Goal: Task Accomplishment & Management: Manage account settings

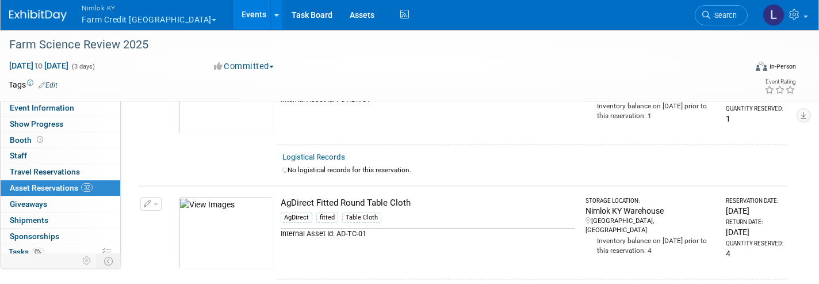
scroll to position [508, 0]
click at [341, 16] on link "Assets" at bounding box center [362, 14] width 42 height 29
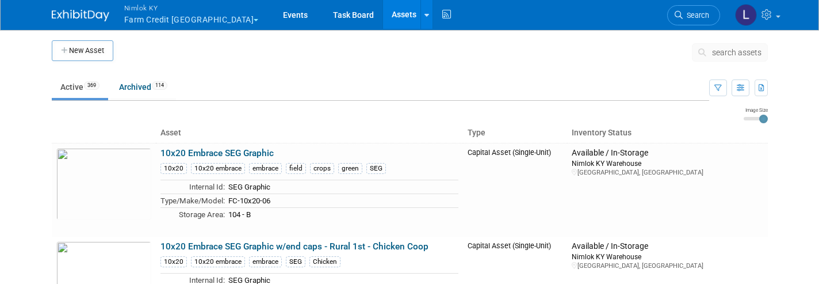
click at [744, 51] on span "search assets" at bounding box center [736, 52] width 49 height 9
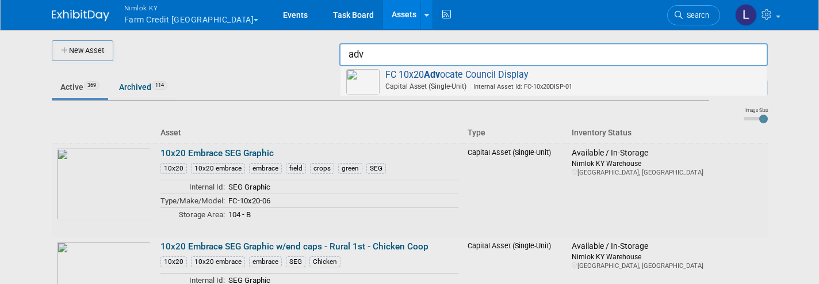
click at [503, 69] on span "FC 10x20 Adv ocate Council Display Capital Asset (Single-Unit) Internal Asset I…" at bounding box center [553, 81] width 415 height 24
type input "FC 10x20 Advocate Council Display"
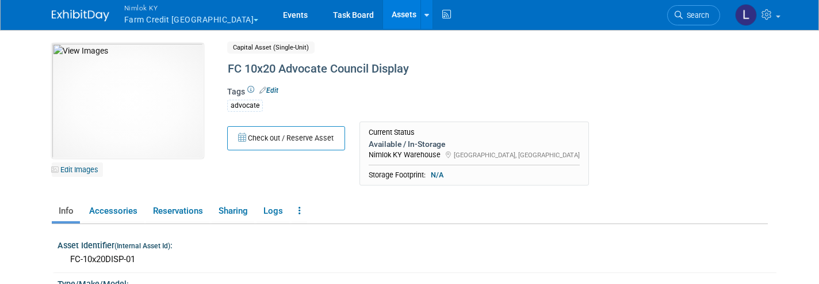
click at [83, 169] on link "Edit Images" at bounding box center [77, 169] width 51 height 14
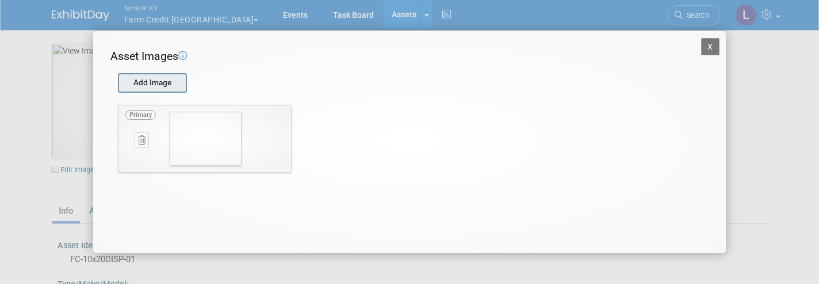
click at [162, 82] on input "file" at bounding box center [117, 82] width 137 height 17
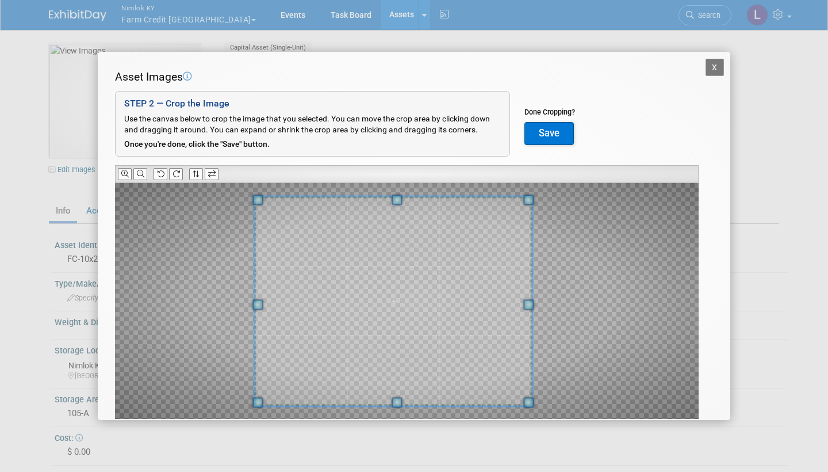
click at [260, 283] on span at bounding box center [257, 304] width 10 height 10
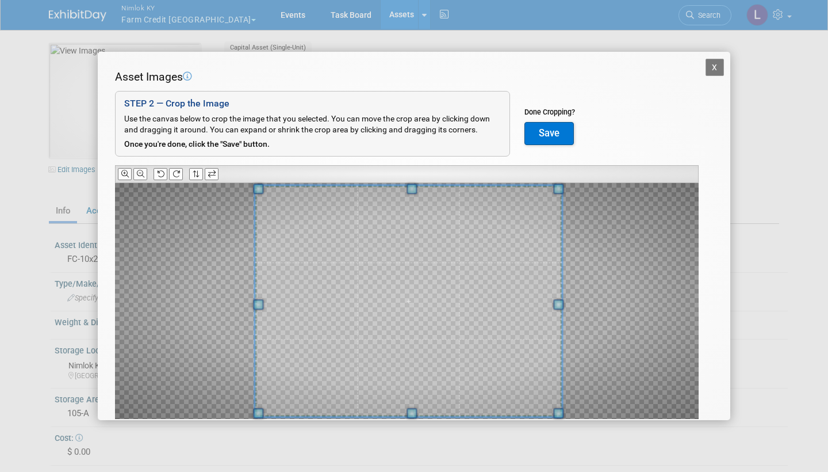
click at [560, 283] on div at bounding box center [408, 300] width 307 height 231
click at [554, 129] on button "Save" at bounding box center [549, 133] width 49 height 23
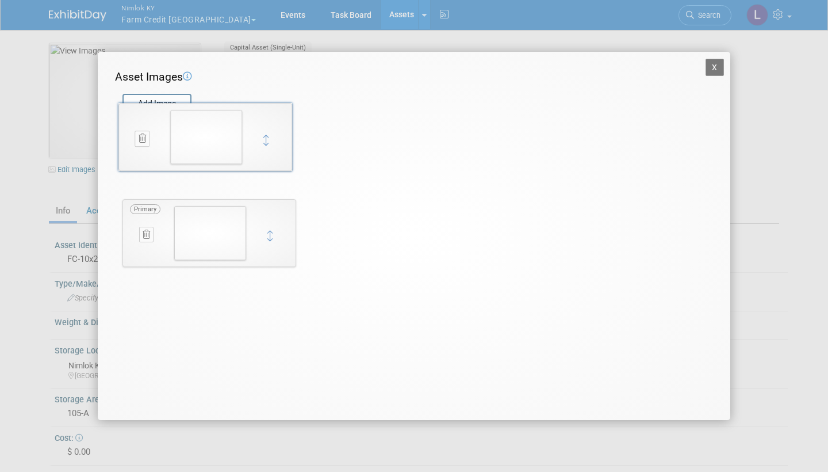
drag, startPoint x: 269, startPoint y: 234, endPoint x: 265, endPoint y: 141, distance: 92.7
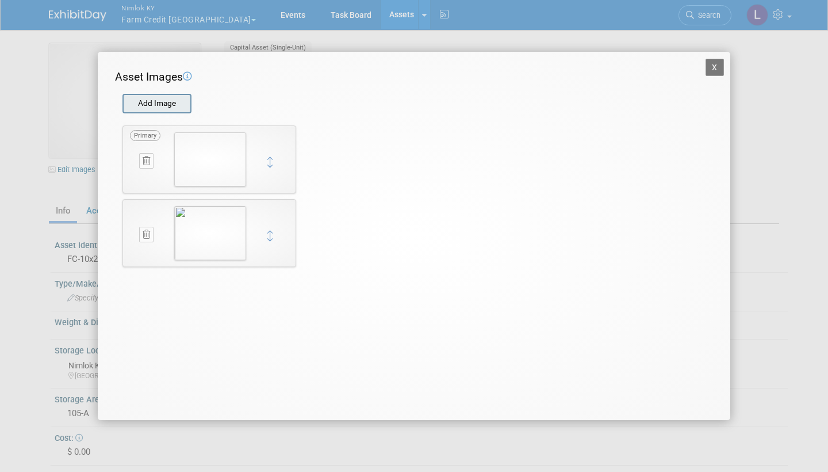
click at [171, 102] on input "file" at bounding box center [121, 103] width 137 height 17
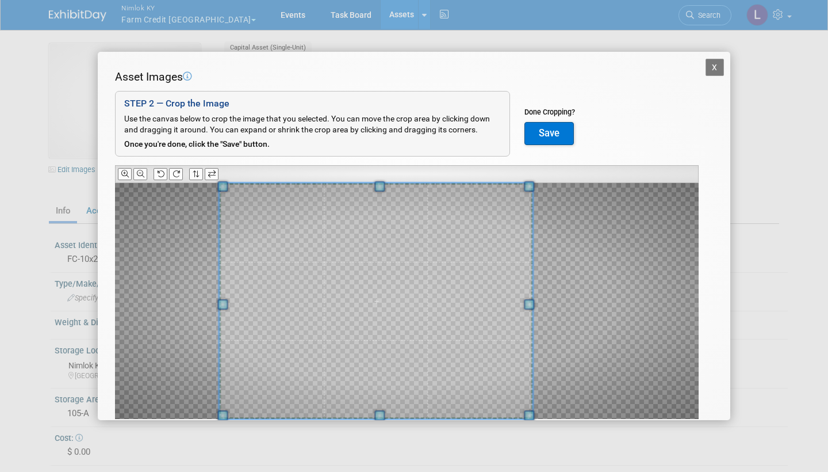
click at [203, 283] on div at bounding box center [407, 301] width 584 height 236
click at [562, 283] on div at bounding box center [407, 301] width 584 height 236
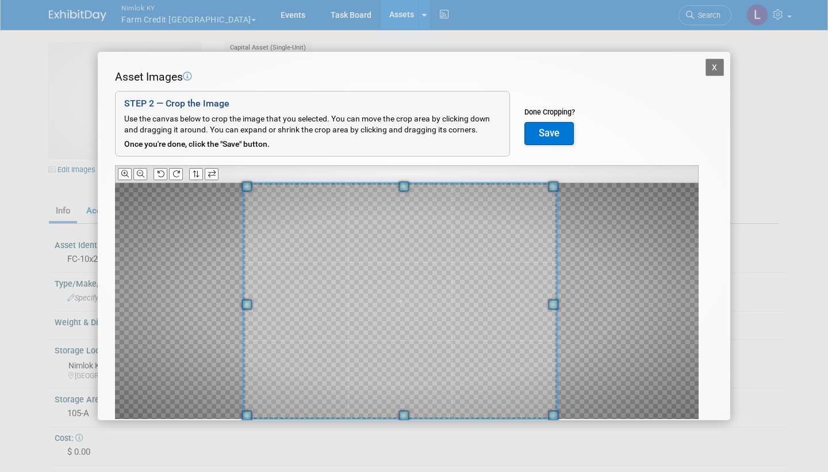
click at [412, 283] on span at bounding box center [399, 301] width 313 height 236
click at [550, 129] on button "Save" at bounding box center [549, 133] width 49 height 23
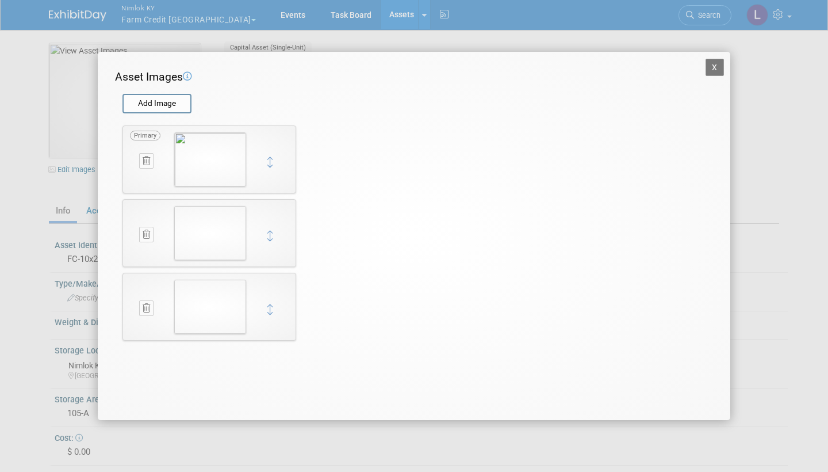
click at [719, 70] on button "X" at bounding box center [715, 67] width 18 height 17
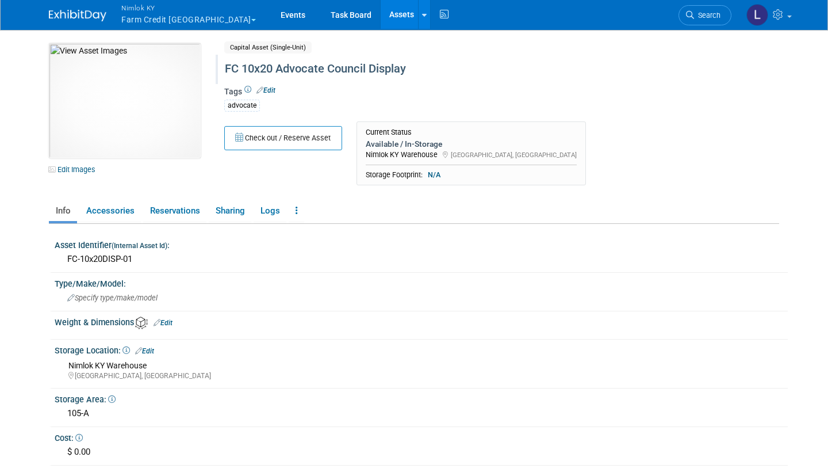
click at [369, 67] on div "FC 10x20 Advocate Council Display" at bounding box center [463, 69] width 485 height 21
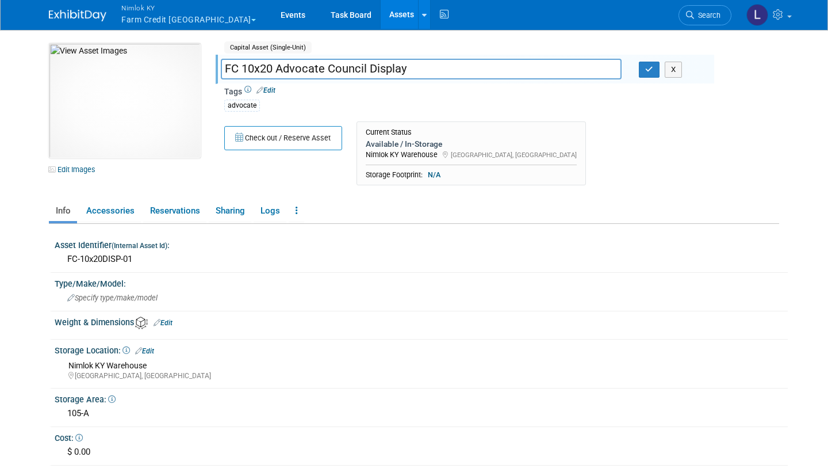
click at [369, 67] on input "FC 10x20 Advocate Council Display" at bounding box center [421, 69] width 401 height 20
type input "FC 10x20 Display"
click at [647, 71] on icon "button" at bounding box center [649, 69] width 8 height 7
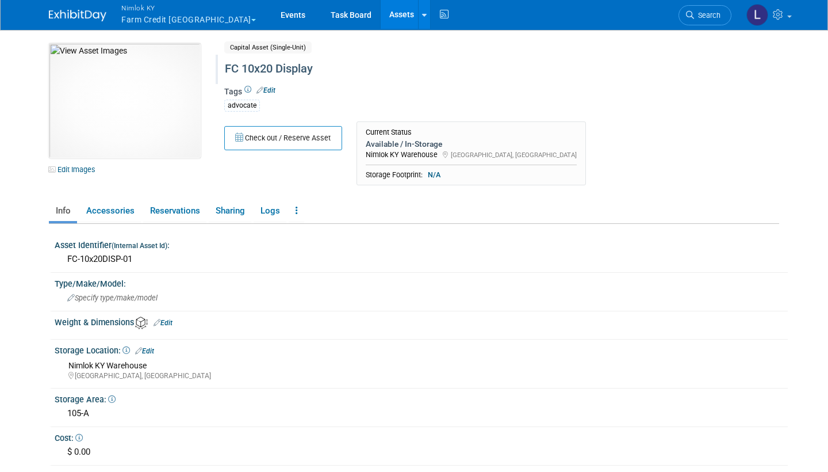
click at [327, 71] on div "FC 10x20 Display" at bounding box center [463, 69] width 485 height 21
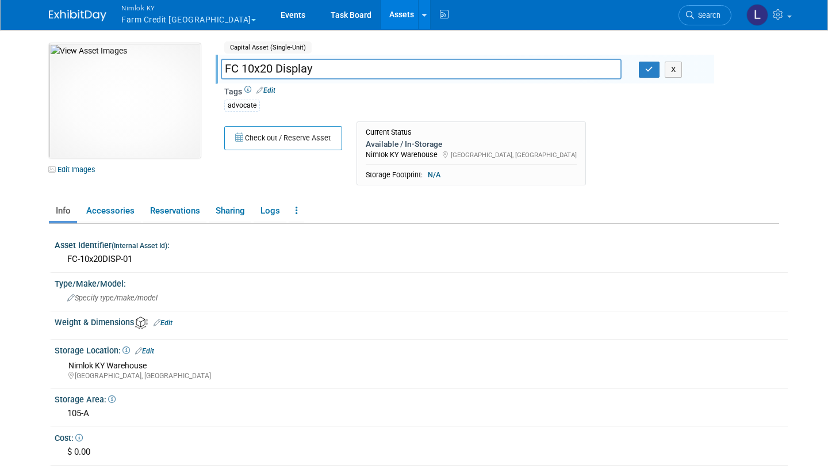
drag, startPoint x: 327, startPoint y: 71, endPoint x: 222, endPoint y: 64, distance: 104.9
click at [222, 64] on input "FC 10x20 Display" at bounding box center [421, 69] width 401 height 20
click at [422, 12] on icon at bounding box center [424, 15] width 5 height 7
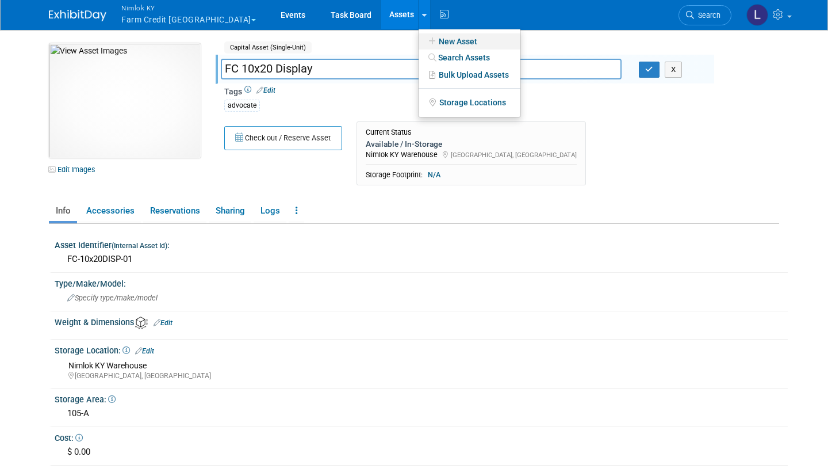
click at [423, 44] on link "New Asset" at bounding box center [470, 41] width 102 height 16
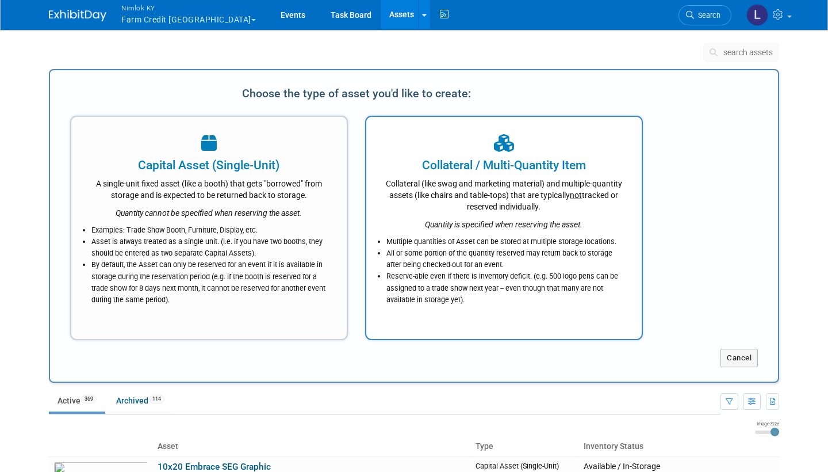
click at [488, 225] on icon "Quantity is specified when reserving the asset." at bounding box center [504, 224] width 158 height 9
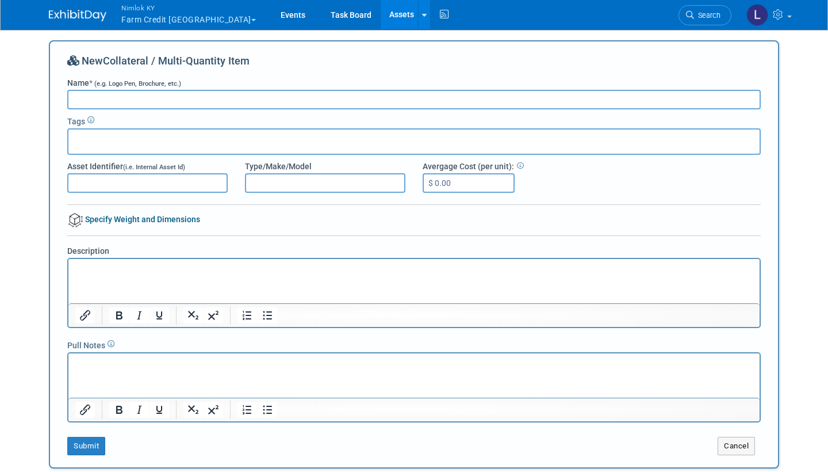
paste input "FC 10x20 Display"
type input "FC 10x20 Display - FCMA FSR Graphic"
click at [82, 136] on input "text" at bounding box center [119, 140] width 92 height 12
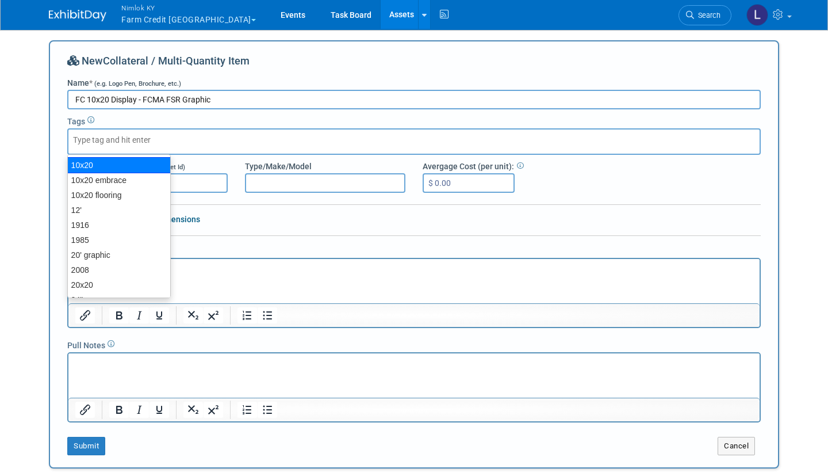
click at [83, 161] on div "10x20" at bounding box center [119, 165] width 104 height 16
type input "10x20"
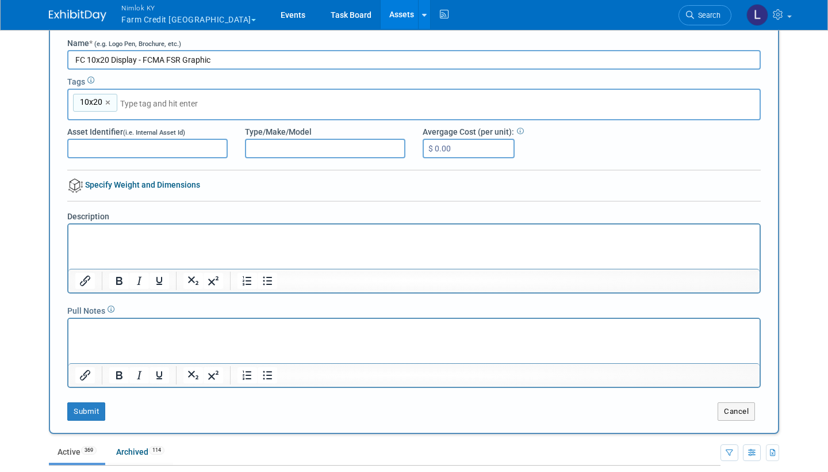
scroll to position [41, 0]
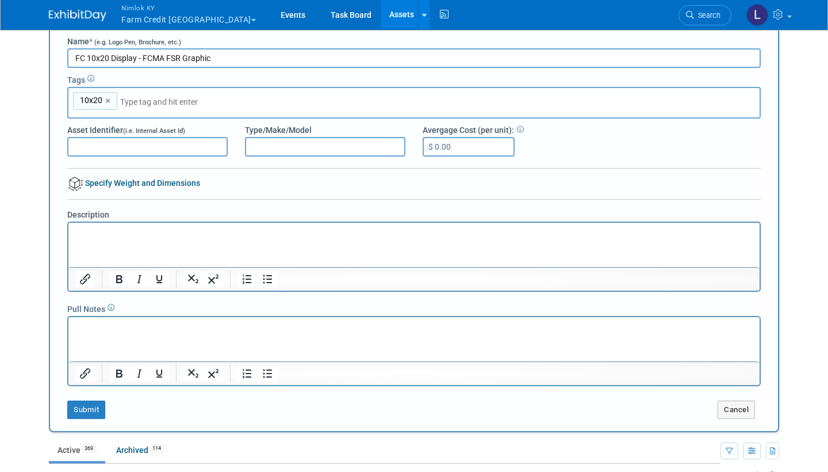
click at [85, 229] on p "Rich Text Area. Press ALT-0 for help." at bounding box center [414, 233] width 678 height 12
click at [183, 59] on input "FC 10x20 Display - FCMA FSR Graphic" at bounding box center [414, 58] width 694 height 20
type input "FC 10x20 Display - FCMA FSR 2025 Graphic"
click at [89, 406] on button "Submit" at bounding box center [86, 409] width 38 height 18
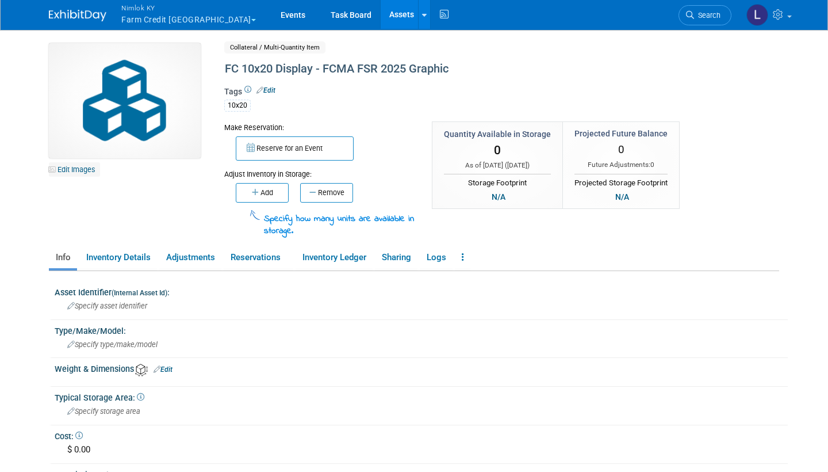
click at [79, 169] on link "Edit Images" at bounding box center [74, 169] width 51 height 14
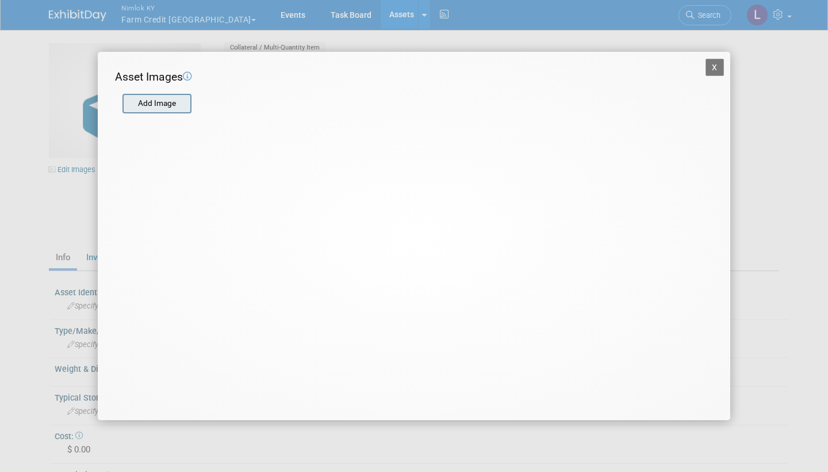
click at [164, 105] on input "file" at bounding box center [121, 103] width 137 height 17
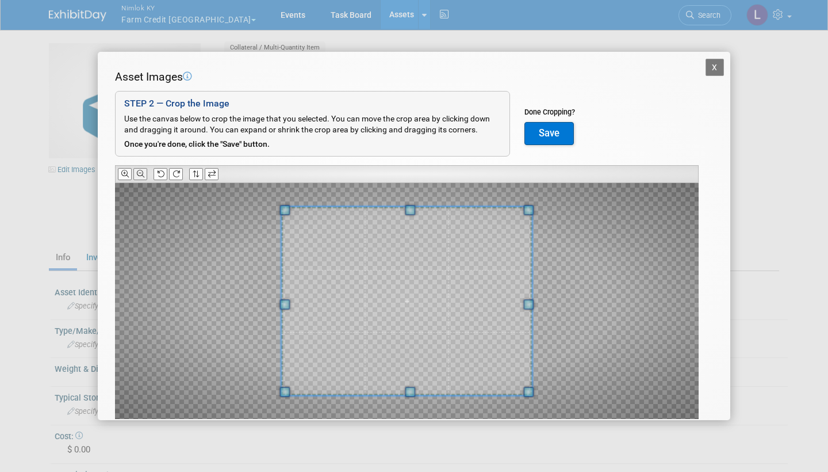
click at [144, 172] on icon at bounding box center [140, 173] width 7 height 7
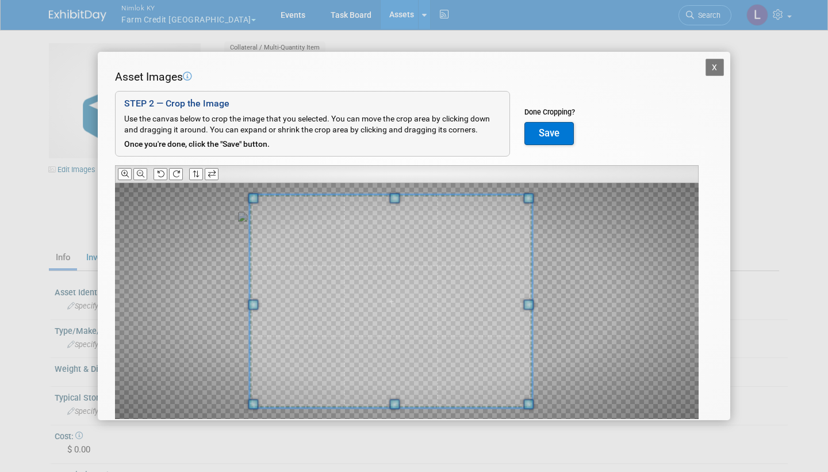
click at [252, 299] on span at bounding box center [253, 304] width 10 height 10
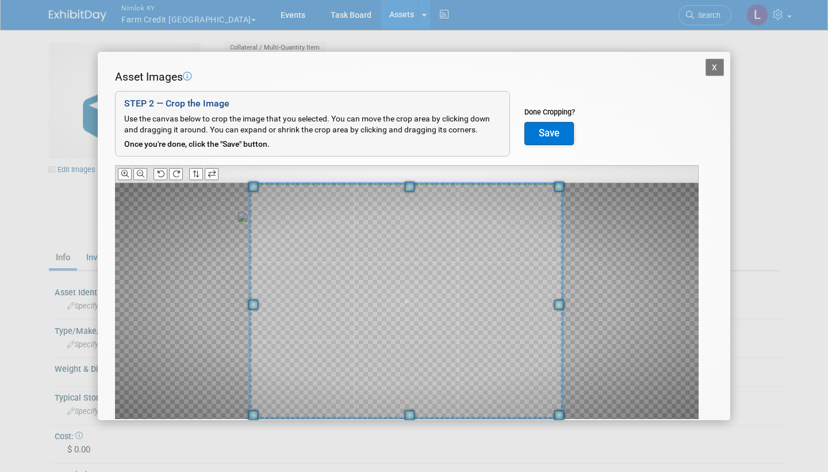
click at [570, 309] on div at bounding box center [407, 301] width 584 height 236
click at [556, 131] on button "Save" at bounding box center [549, 133] width 49 height 23
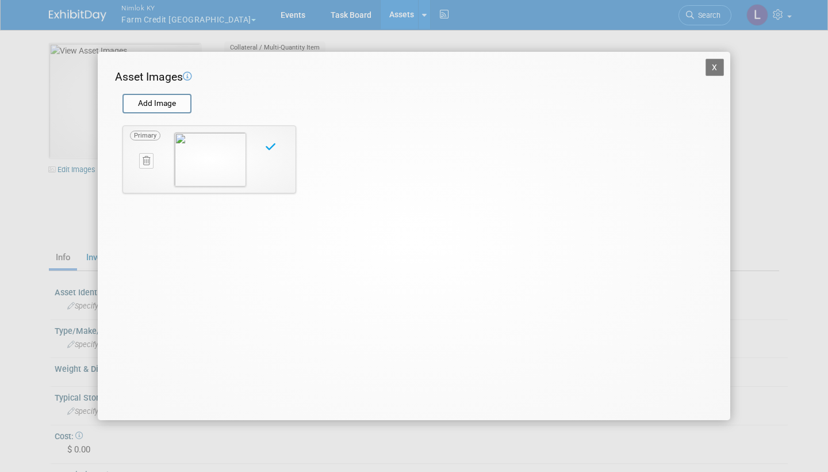
click at [717, 69] on button "X" at bounding box center [715, 67] width 18 height 17
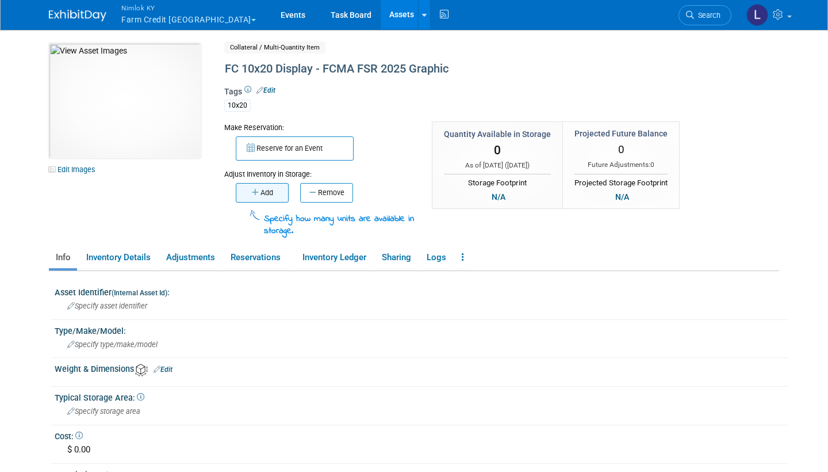
click at [265, 192] on button "Add" at bounding box center [262, 193] width 53 height 20
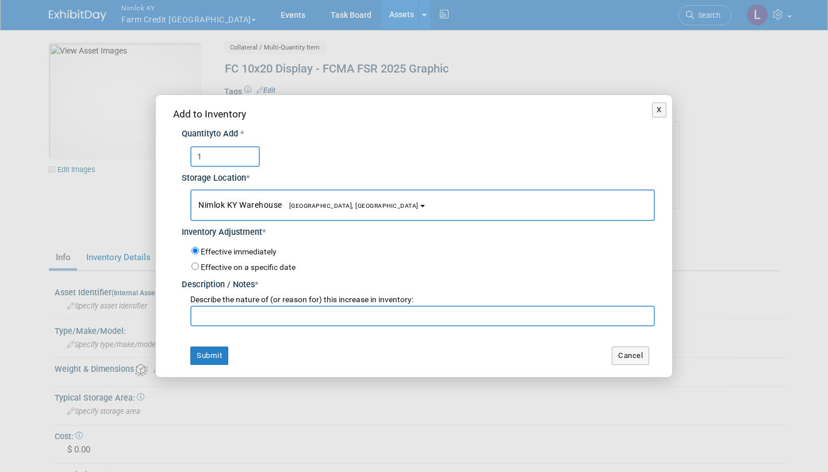
type input "1"
click at [236, 316] on input "text" at bounding box center [422, 315] width 465 height 21
type input "WO# 2557941"
click at [211, 350] on button "Submit" at bounding box center [209, 355] width 38 height 18
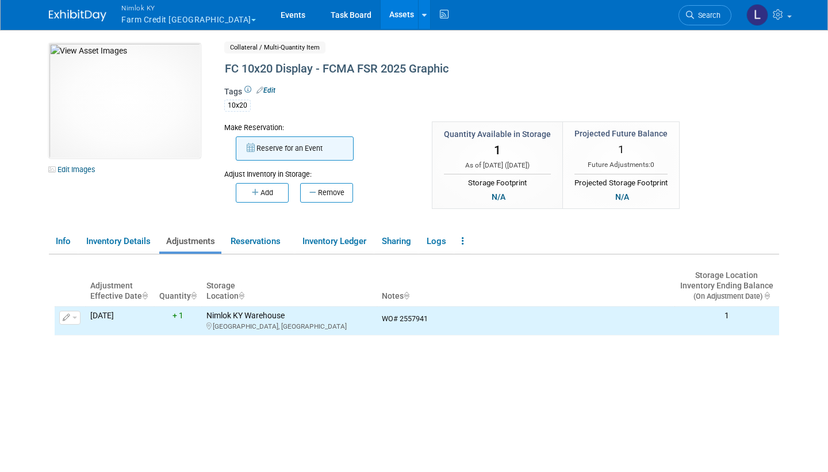
click at [296, 148] on button "Reserve for an Event" at bounding box center [295, 148] width 118 height 24
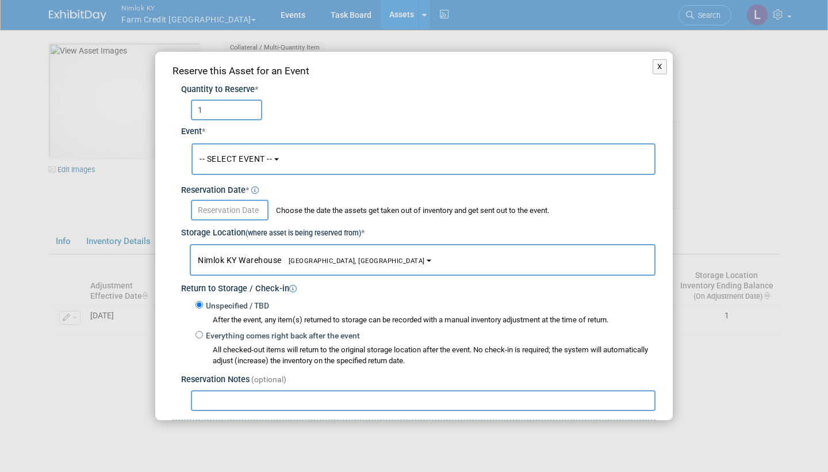
type input "1"
click at [268, 158] on span "-- SELECT EVENT --" at bounding box center [236, 158] width 72 height 9
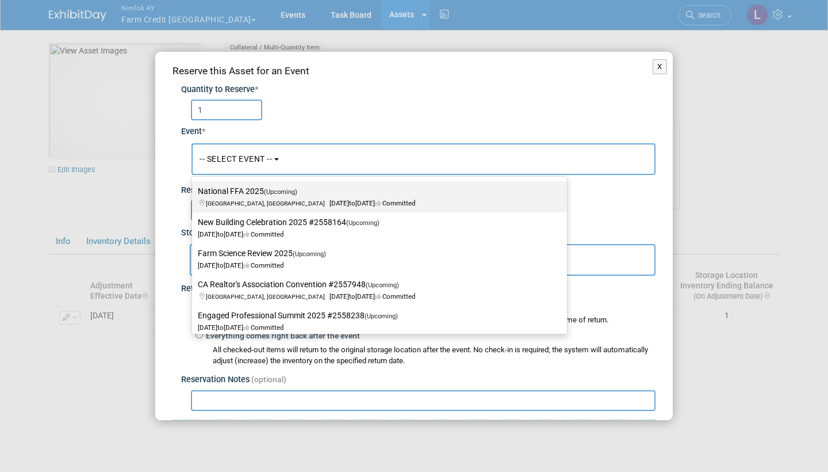
scroll to position [386, 0]
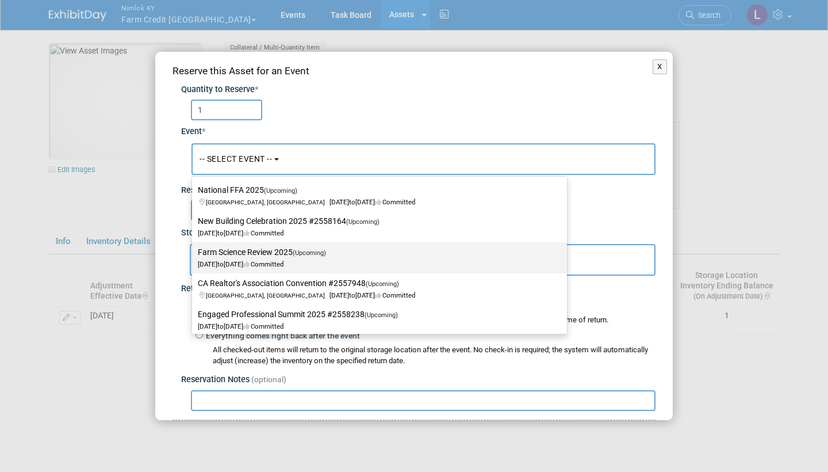
click at [265, 248] on label "Farm Science Review 2025 (Upcoming) Sep 16, 2025 to Sep 18, 2025 Committed" at bounding box center [377, 257] width 358 height 26
click at [194, 248] on input "Farm Science Review 2025 (Upcoming) Sep 16, 2025 to Sep 18, 2025 Committed" at bounding box center [189, 251] width 7 height 7
select select "11138800"
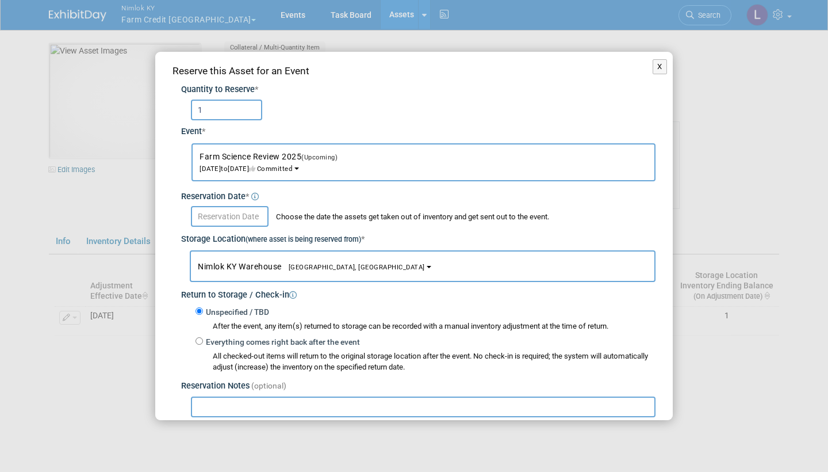
click at [247, 214] on input "text" at bounding box center [230, 216] width 78 height 21
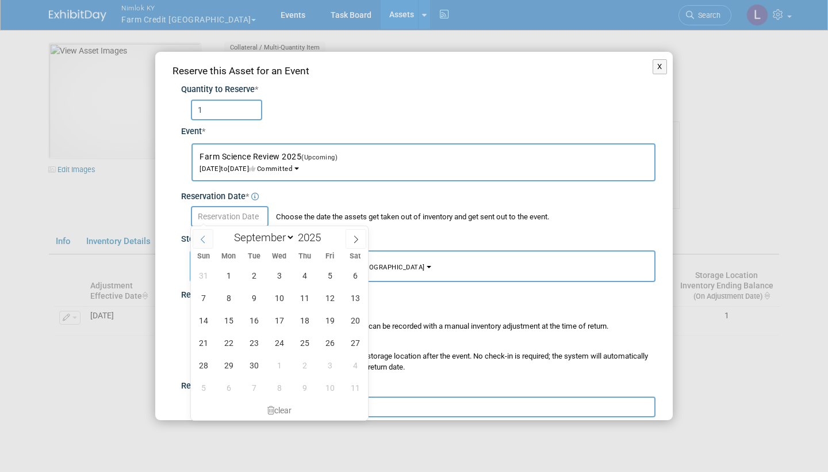
click at [205, 240] on icon at bounding box center [203, 239] width 8 height 8
select select "7"
click at [258, 325] on span "12" at bounding box center [254, 320] width 22 height 22
type input "Aug 12, 2025"
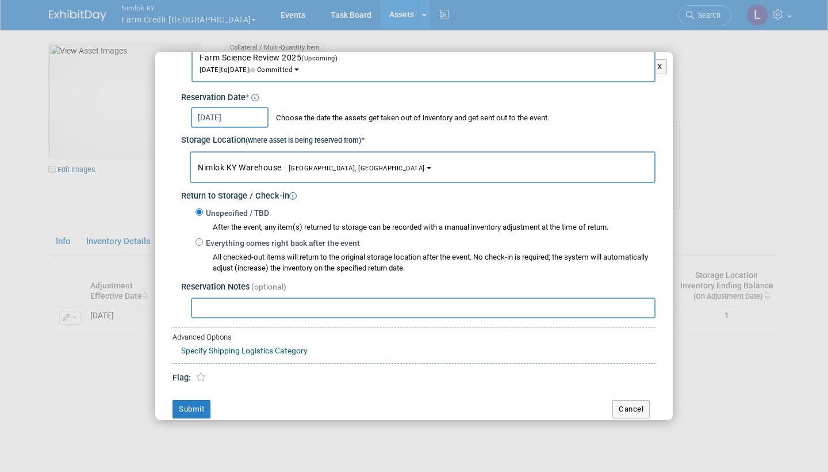
scroll to position [98, 0]
click at [195, 400] on button "Submit" at bounding box center [192, 409] width 38 height 18
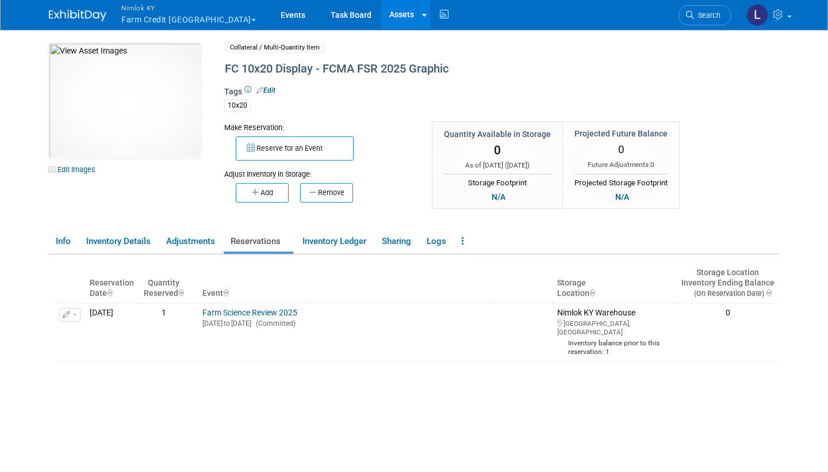
scroll to position [0, 0]
click at [464, 239] on icon at bounding box center [463, 240] width 2 height 9
click at [500, 265] on link "Copy/Duplicate Asset" at bounding box center [505, 264] width 100 height 20
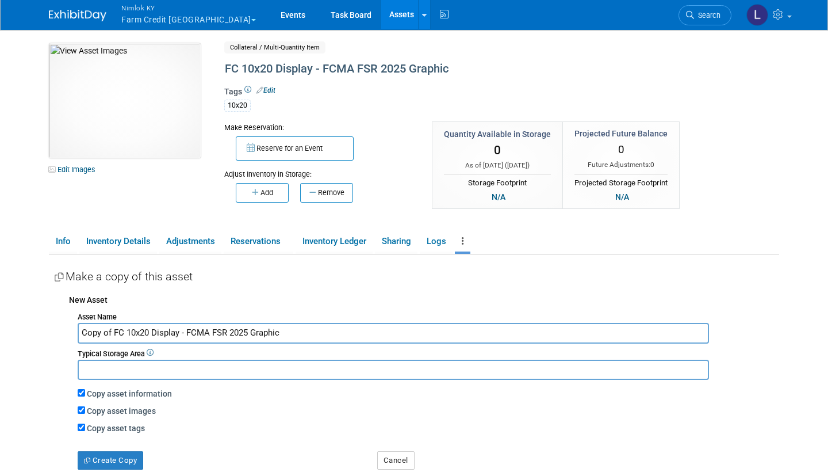
click at [113, 332] on input "Copy of FC 10x20 Display - FCMA FSR 2025 Graphic" at bounding box center [393, 333] width 631 height 20
click at [217, 330] on input "FC 10x20 Display - FCMA FSR 2025 Graphic" at bounding box center [393, 333] width 631 height 20
type input "FC 10x20 Display - FCMA Advocate Council Graphic"
click at [81, 406] on input "Copy asset images" at bounding box center [81, 409] width 7 height 7
checkbox input "false"
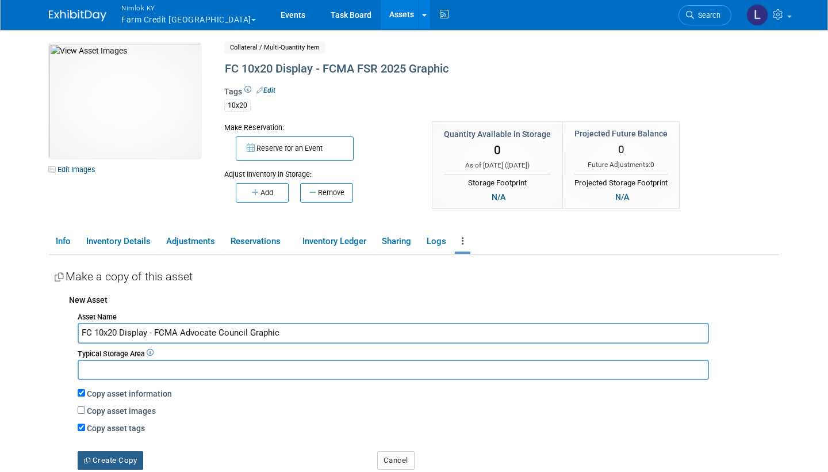
click at [114, 452] on button "Create Copy" at bounding box center [111, 460] width 66 height 18
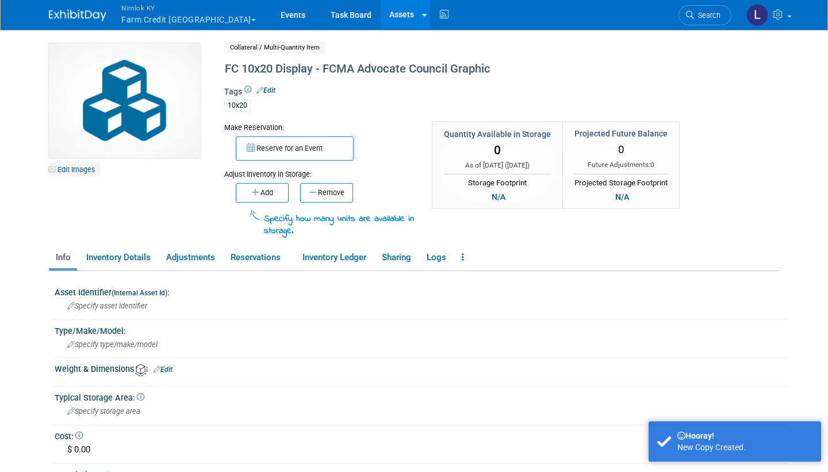
click at [82, 170] on link "Edit Images" at bounding box center [74, 169] width 51 height 14
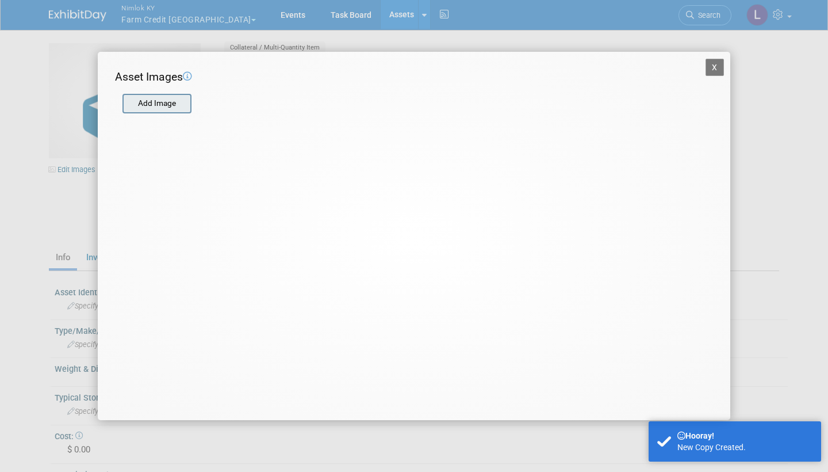
click at [162, 101] on input "file" at bounding box center [121, 103] width 137 height 17
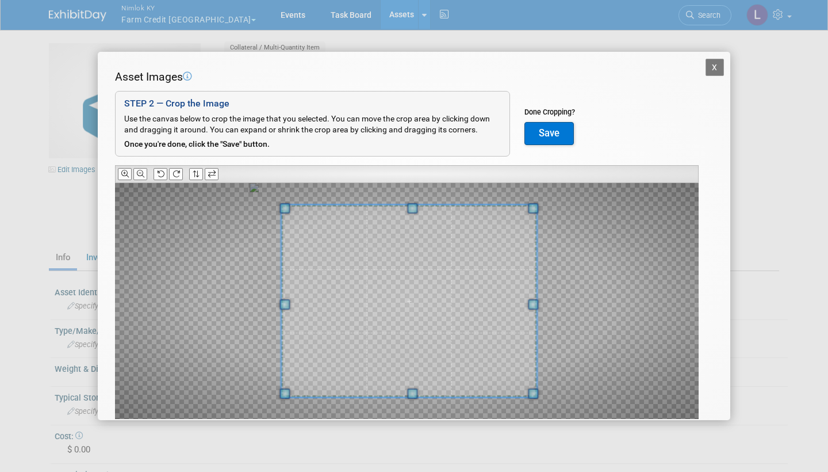
click at [537, 300] on span at bounding box center [534, 304] width 10 height 10
click at [553, 131] on button "Save" at bounding box center [549, 133] width 49 height 23
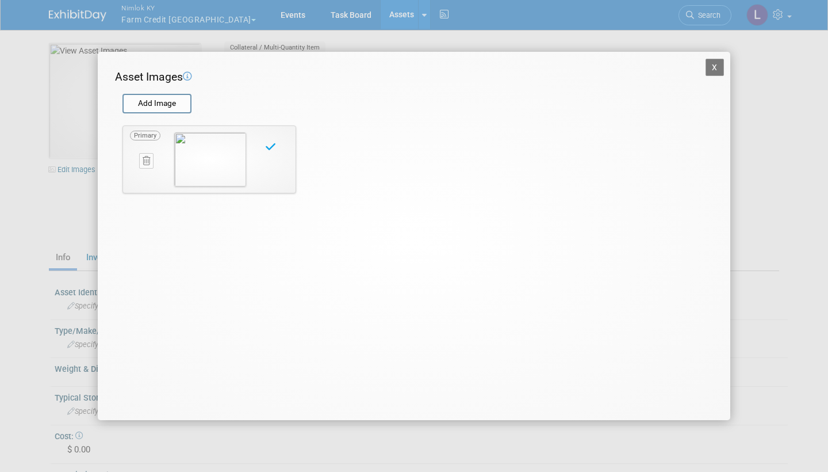
click at [709, 70] on button "X" at bounding box center [715, 67] width 18 height 17
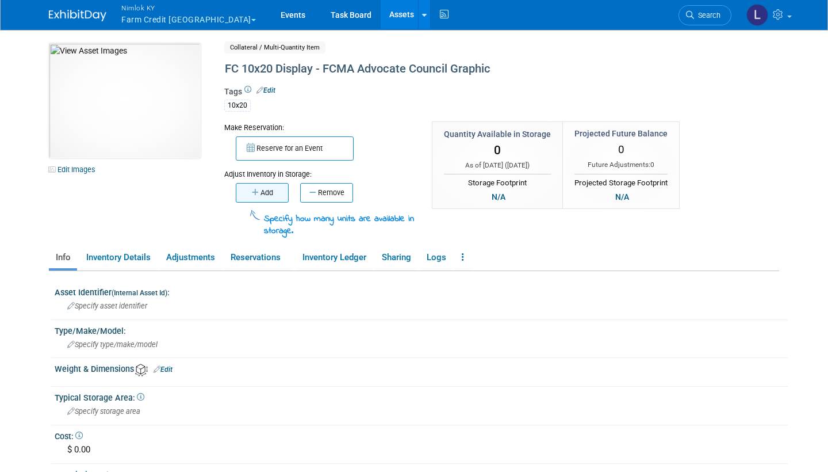
click at [265, 193] on button "Add" at bounding box center [262, 193] width 53 height 20
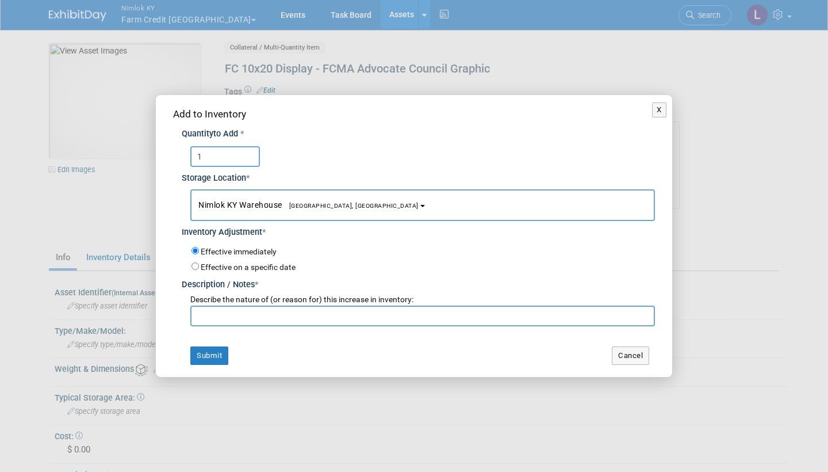
type input "1"
click at [217, 322] on input "text" at bounding box center [422, 315] width 465 height 21
type input "Separated from frame, new graphic"
click at [210, 347] on button "Submit" at bounding box center [209, 355] width 38 height 18
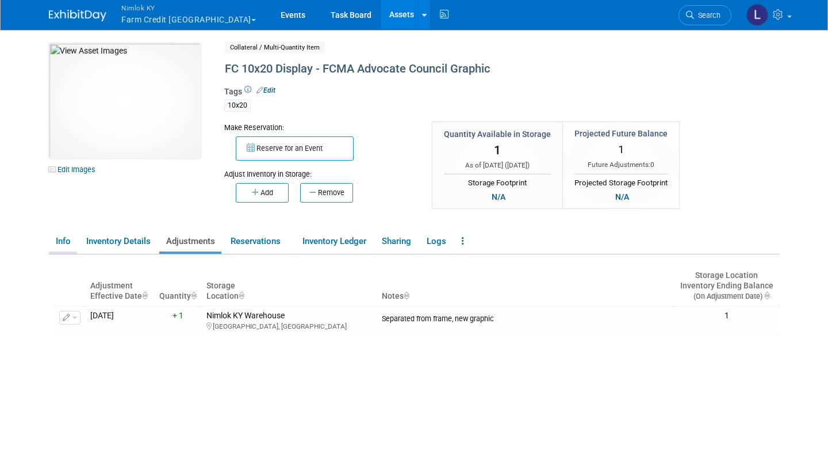
click at [60, 239] on link "Info" at bounding box center [63, 241] width 28 height 20
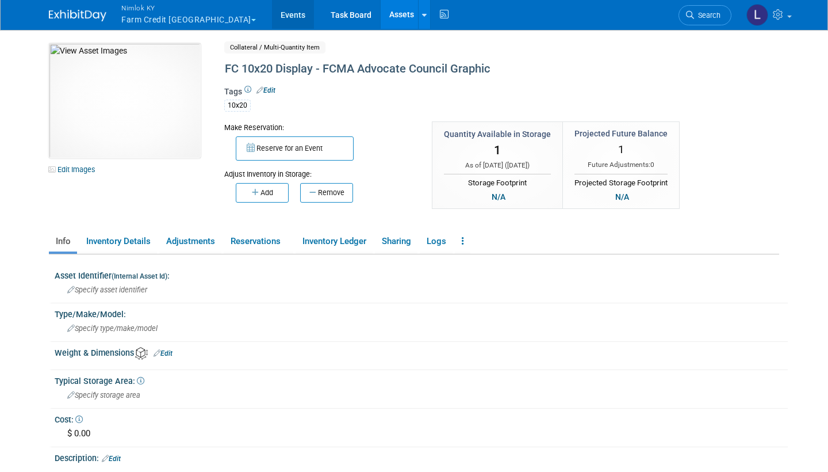
click at [272, 16] on link "Events" at bounding box center [293, 14] width 42 height 29
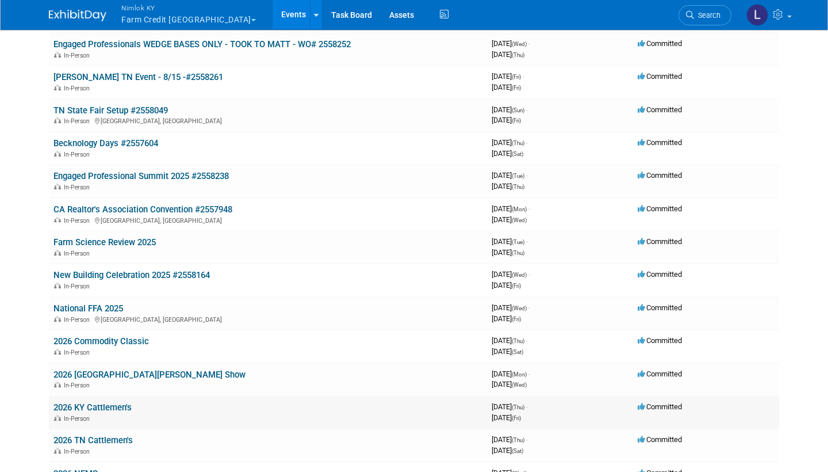
scroll to position [78, 0]
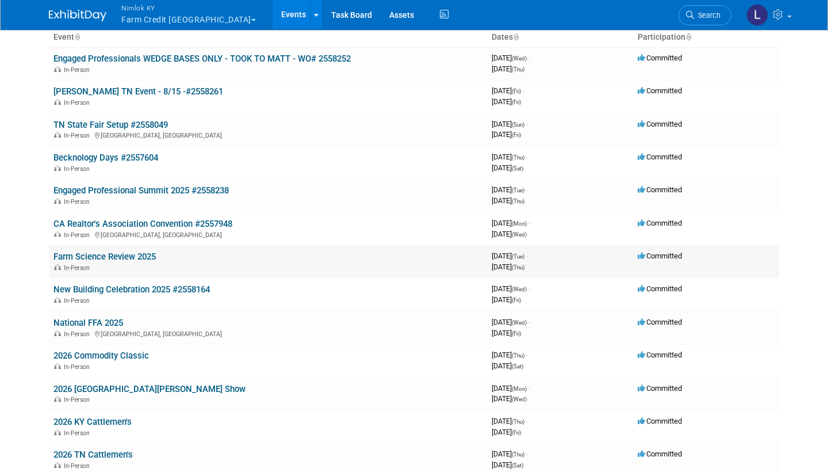
click at [102, 252] on link "Farm Science Review 2025" at bounding box center [104, 256] width 102 height 10
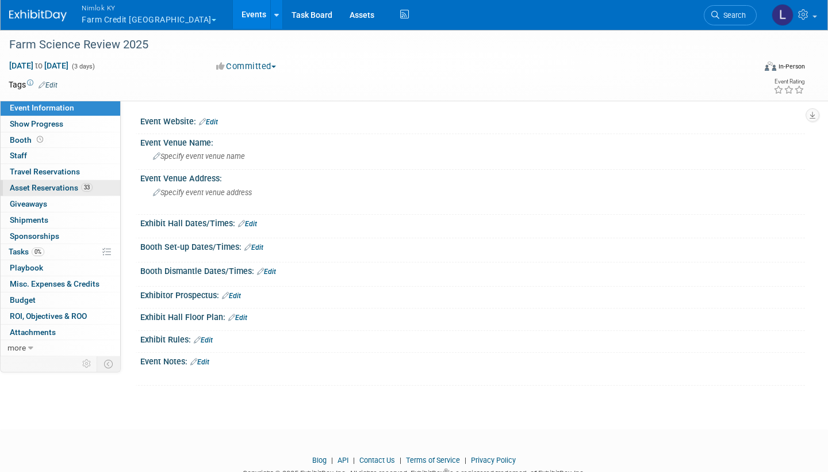
click at [63, 184] on span "Asset Reservations 33" at bounding box center [51, 187] width 83 height 9
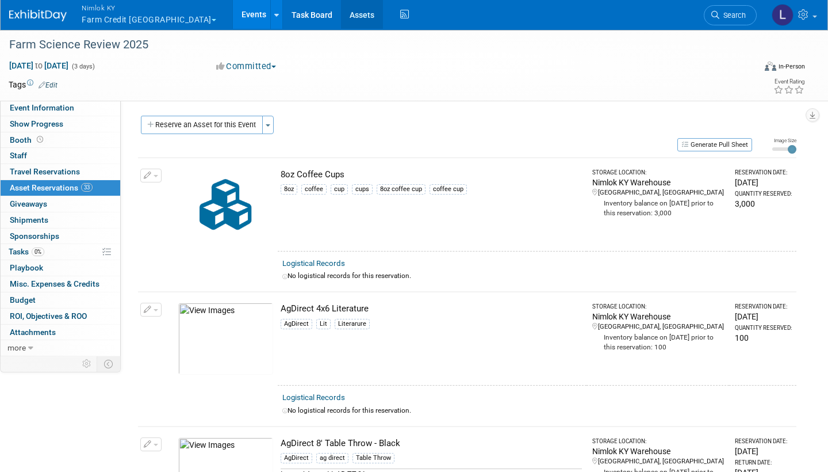
click at [341, 19] on link "Assets" at bounding box center [362, 14] width 42 height 29
